Goal: Task Accomplishment & Management: Complete application form

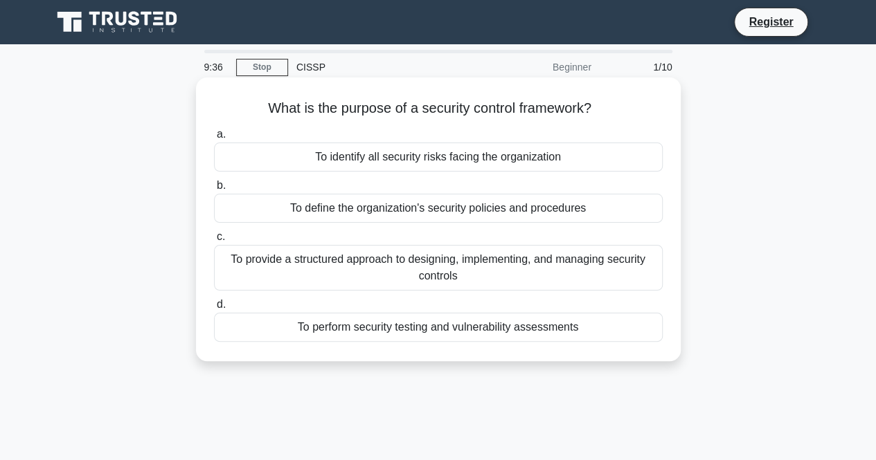
click at [494, 269] on div "To provide a structured approach to designing, implementing, and managing secur…" at bounding box center [438, 268] width 449 height 46
click at [214, 242] on input "c. To provide a structured approach to designing, implementing, and managing se…" at bounding box center [214, 237] width 0 height 9
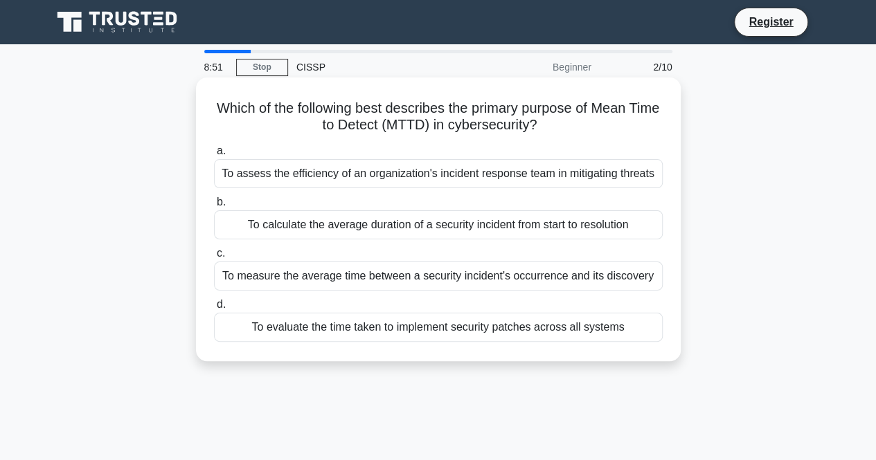
click at [477, 280] on div "To measure the average time between a security incident's occurrence and its di…" at bounding box center [438, 276] width 449 height 29
click at [214, 258] on input "c. To measure the average time between a security incident's occurrence and its…" at bounding box center [214, 253] width 0 height 9
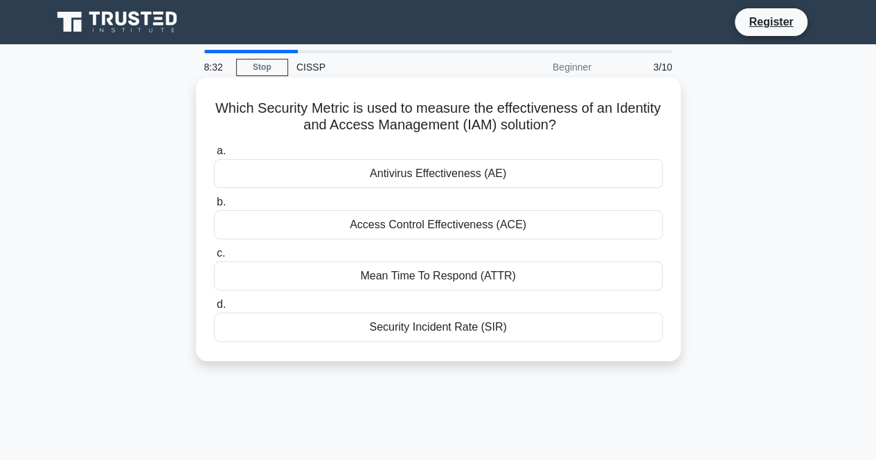
click at [413, 222] on div "Access Control Effectiveness (ACE)" at bounding box center [438, 224] width 449 height 29
click at [214, 207] on input "b. Access Control Effectiveness (ACE)" at bounding box center [214, 202] width 0 height 9
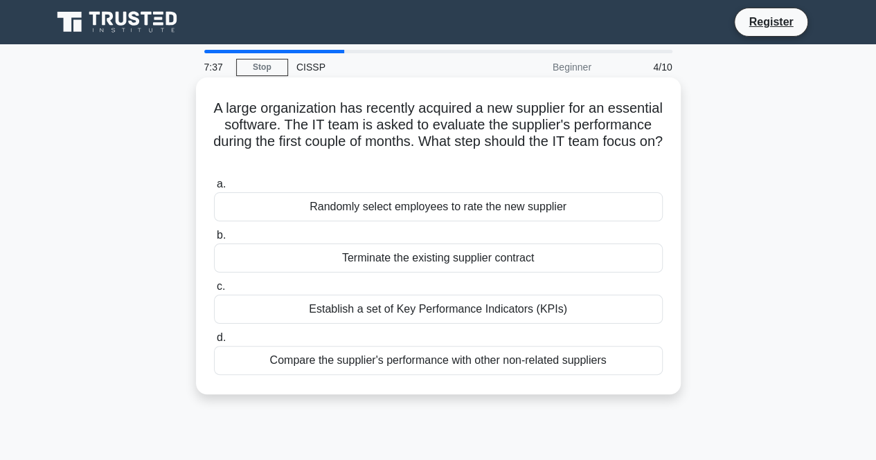
click at [533, 311] on div "Establish a set of Key Performance Indicators (KPIs)" at bounding box center [438, 309] width 449 height 29
click at [214, 291] on input "c. Establish a set of Key Performance Indicators (KPIs)" at bounding box center [214, 286] width 0 height 9
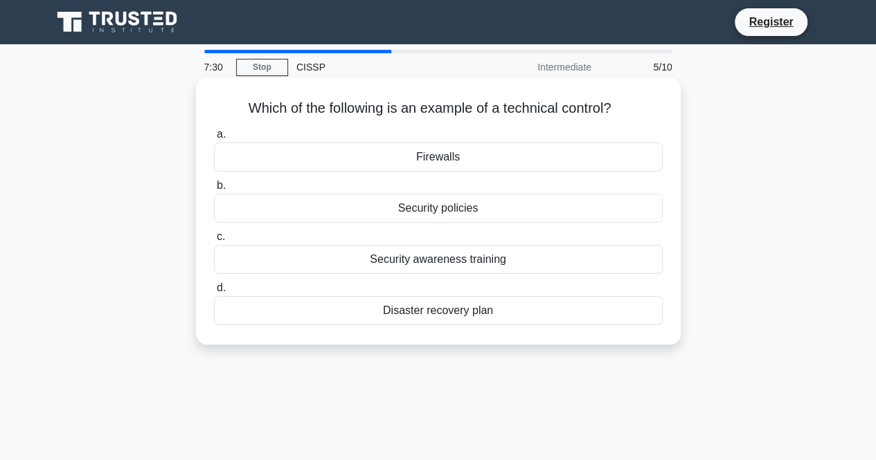
click at [448, 164] on div "Firewalls" at bounding box center [438, 157] width 449 height 29
click at [214, 139] on input "a. Firewalls" at bounding box center [214, 134] width 0 height 9
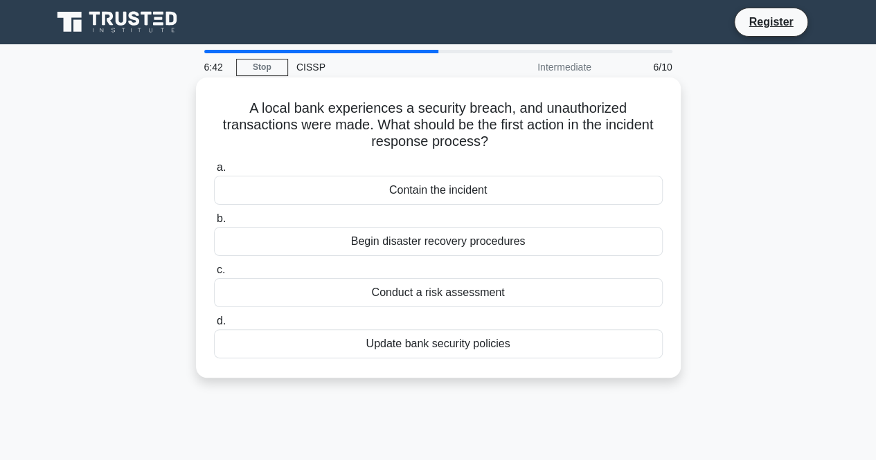
click at [406, 183] on div "Contain the incident" at bounding box center [438, 190] width 449 height 29
click at [214, 172] on input "a. Contain the incident" at bounding box center [214, 167] width 0 height 9
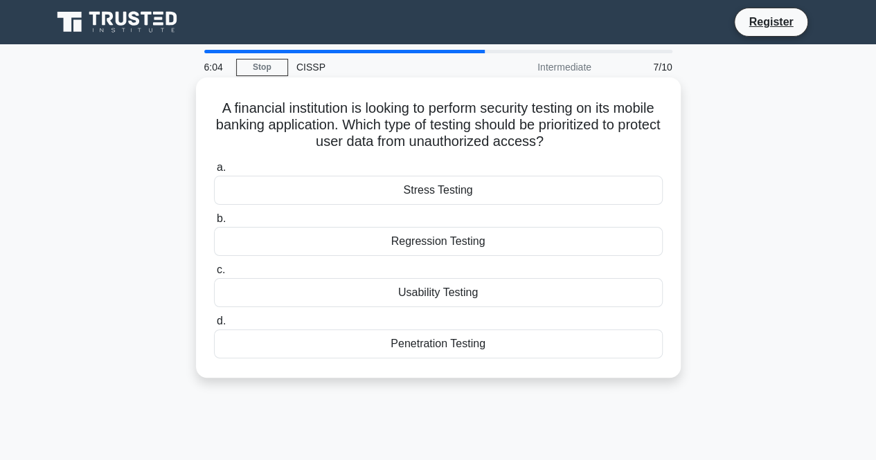
click at [470, 347] on div "Penetration Testing" at bounding box center [438, 343] width 449 height 29
click at [214, 326] on input "d. Penetration Testing" at bounding box center [214, 321] width 0 height 9
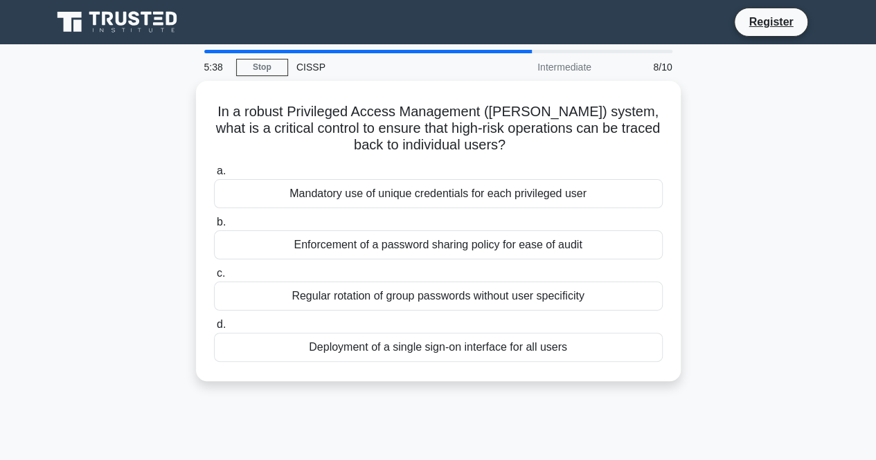
click at [30, 175] on main "5:38 Stop CISSP Intermediate 8/10 In a robust Privileged Access Management (PAM…" at bounding box center [438, 395] width 876 height 703
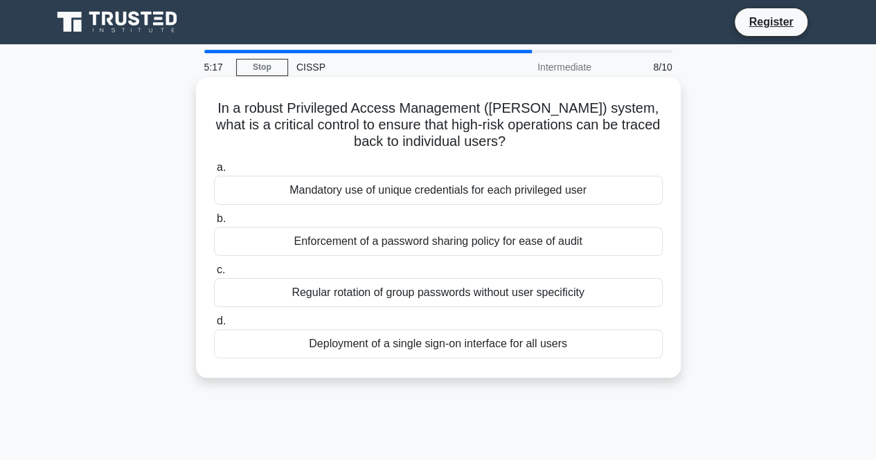
click at [497, 197] on div "Mandatory use of unique credentials for each privileged user" at bounding box center [438, 190] width 449 height 29
click at [214, 172] on input "a. Mandatory use of unique credentials for each privileged user" at bounding box center [214, 167] width 0 height 9
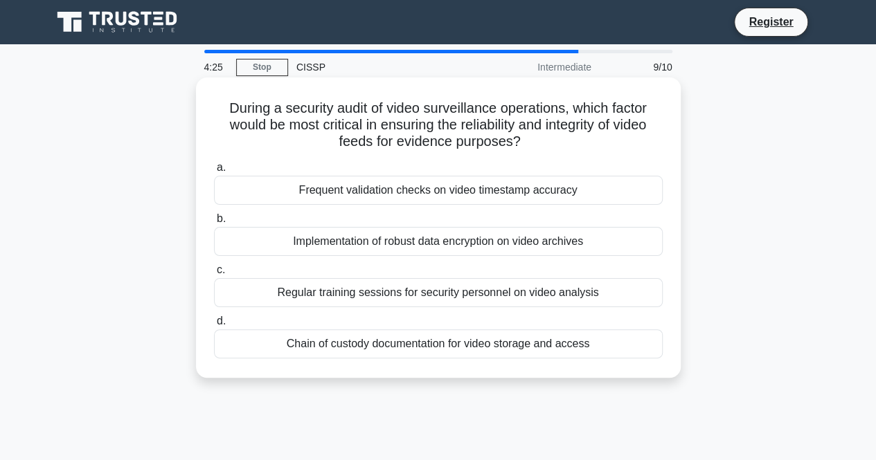
click at [359, 200] on div "Frequent validation checks on video timestamp accuracy" at bounding box center [438, 190] width 449 height 29
click at [214, 172] on input "a. Frequent validation checks on video timestamp accuracy" at bounding box center [214, 167] width 0 height 9
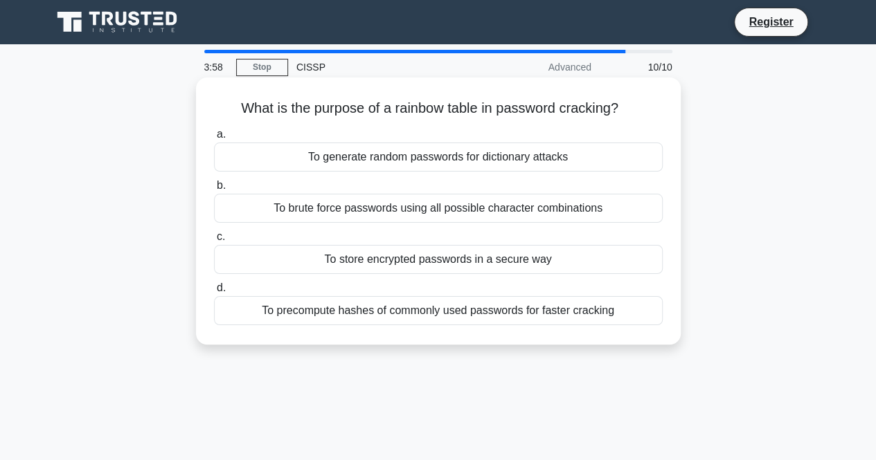
click at [474, 165] on div "To generate random passwords for dictionary attacks" at bounding box center [438, 157] width 449 height 29
click at [214, 139] on input "a. To generate random passwords for dictionary attacks" at bounding box center [214, 134] width 0 height 9
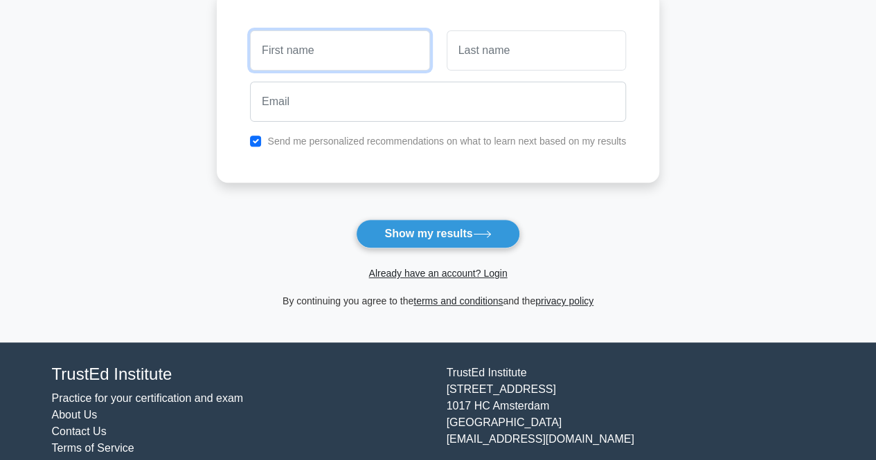
scroll to position [233, 0]
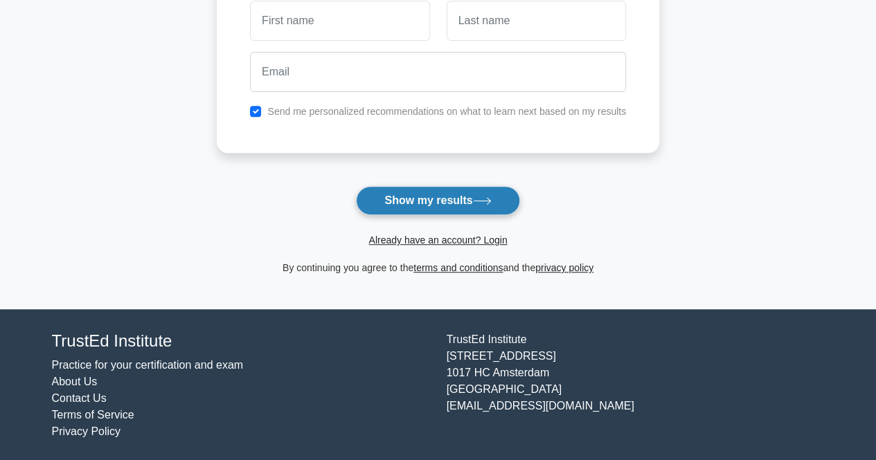
click at [454, 195] on button "Show my results" at bounding box center [437, 200] width 163 height 29
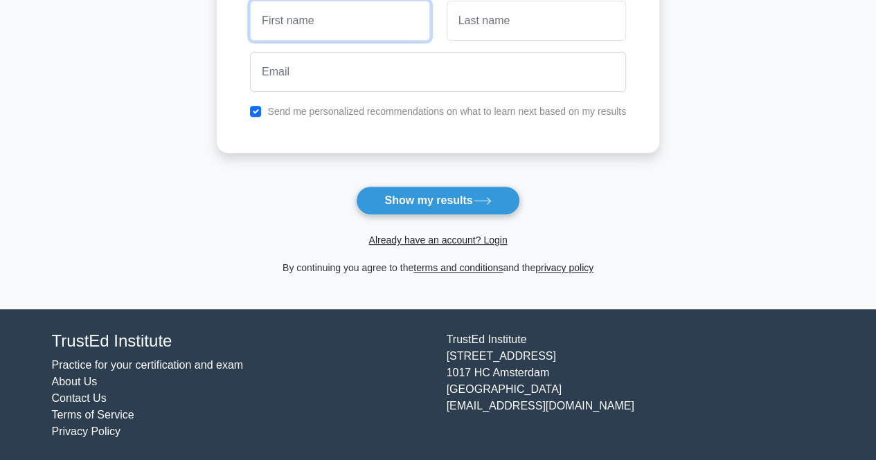
scroll to position [0, 0]
